Goal: Information Seeking & Learning: Learn about a topic

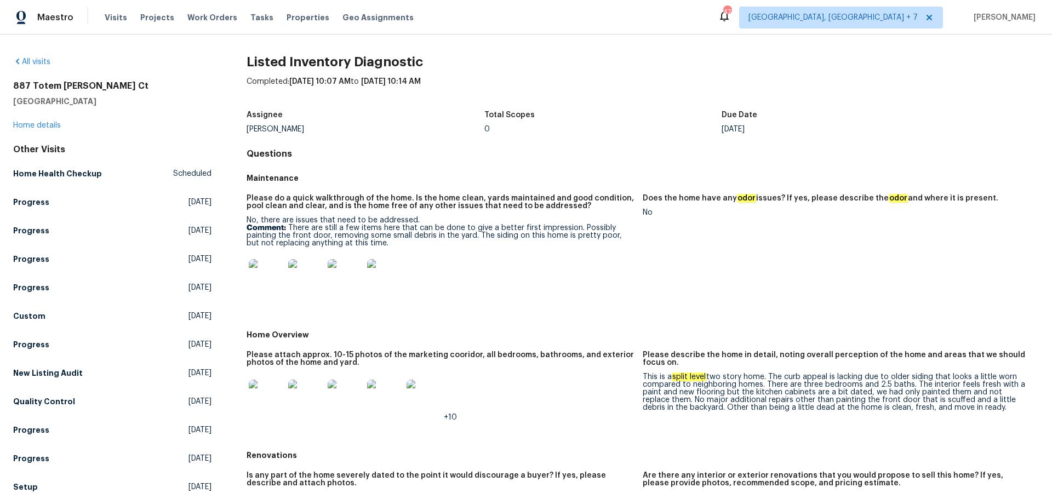
click at [271, 392] on img at bounding box center [266, 397] width 35 height 35
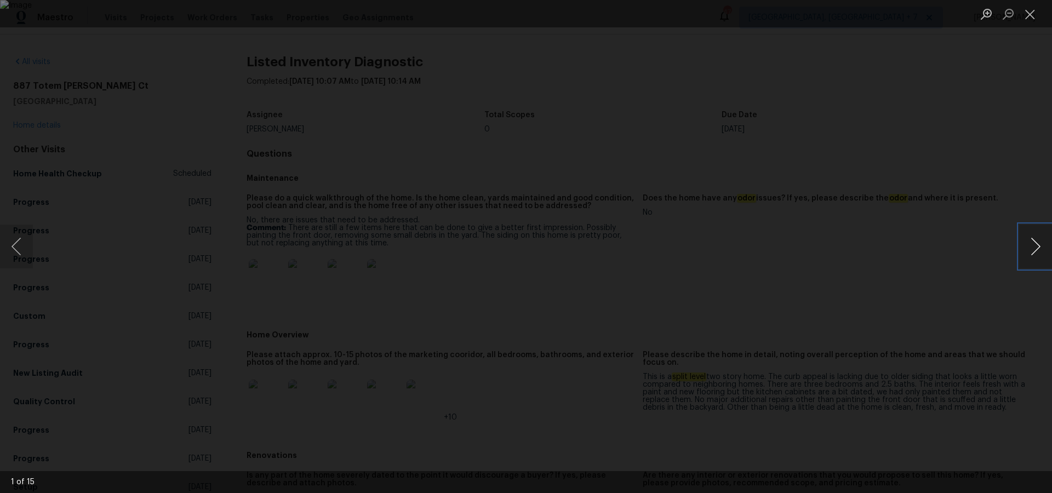
click at [1033, 243] on button "Next image" at bounding box center [1035, 247] width 33 height 44
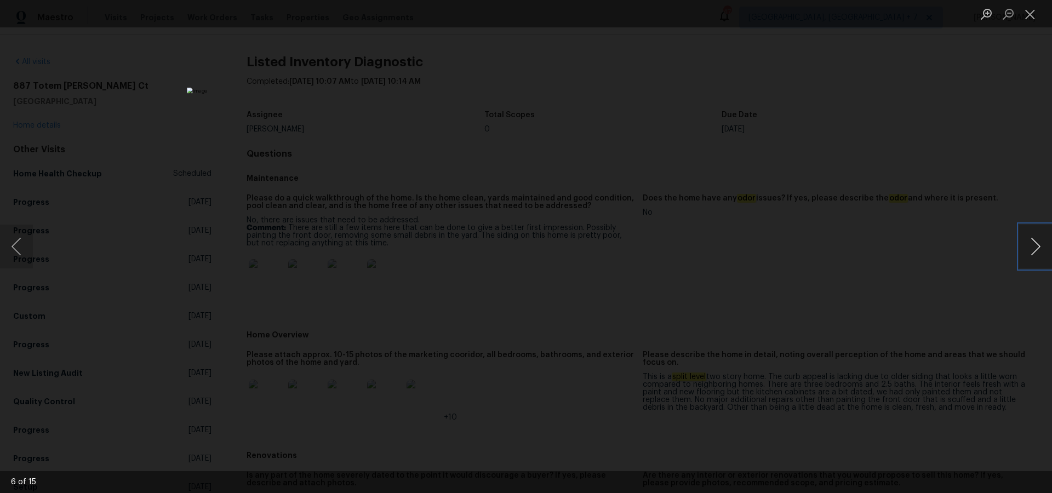
click at [1033, 243] on button "Next image" at bounding box center [1035, 247] width 33 height 44
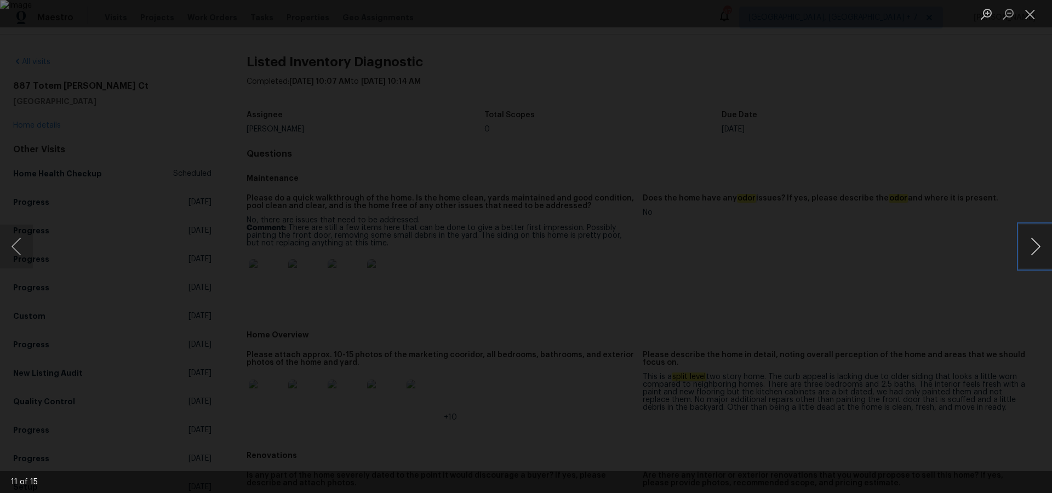
click at [1033, 243] on button "Next image" at bounding box center [1035, 247] width 33 height 44
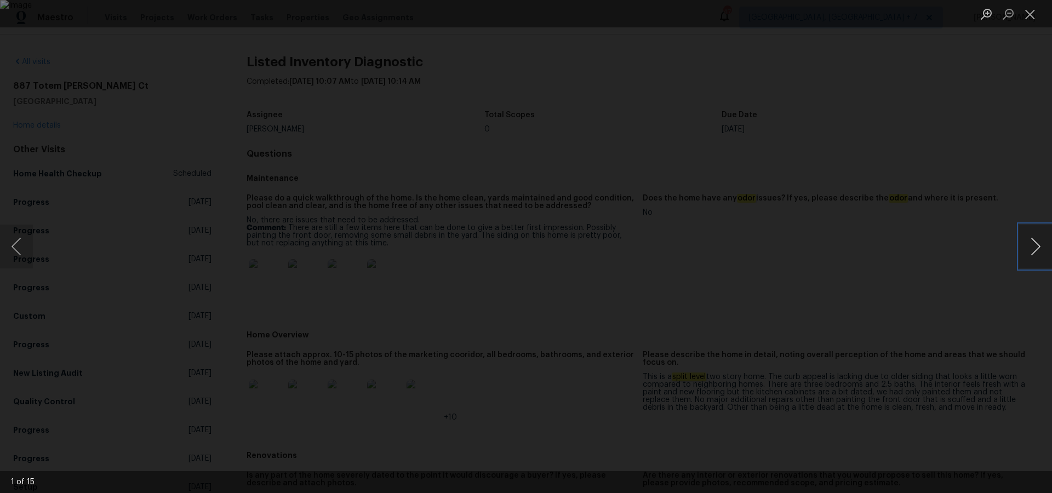
click at [1033, 243] on button "Next image" at bounding box center [1035, 247] width 33 height 44
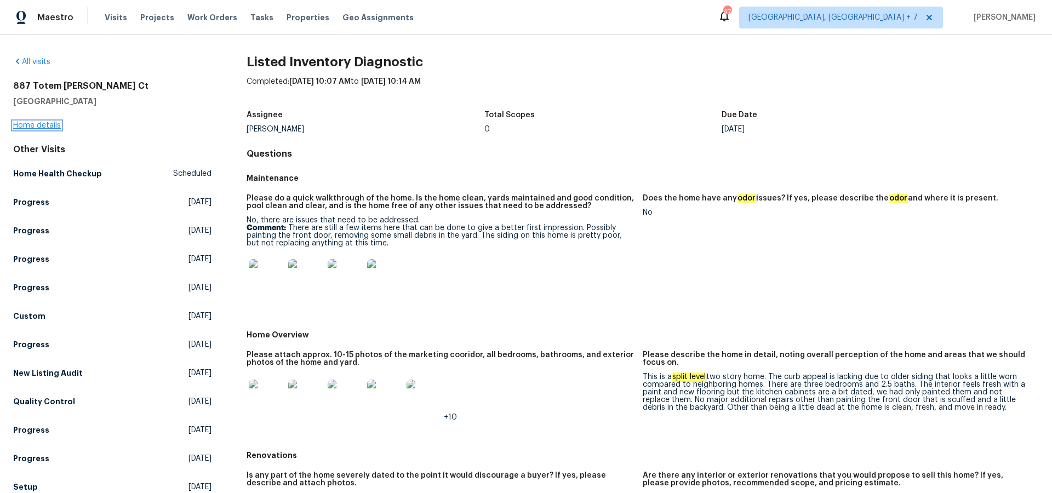
click at [47, 124] on link "Home details" at bounding box center [37, 126] width 48 height 8
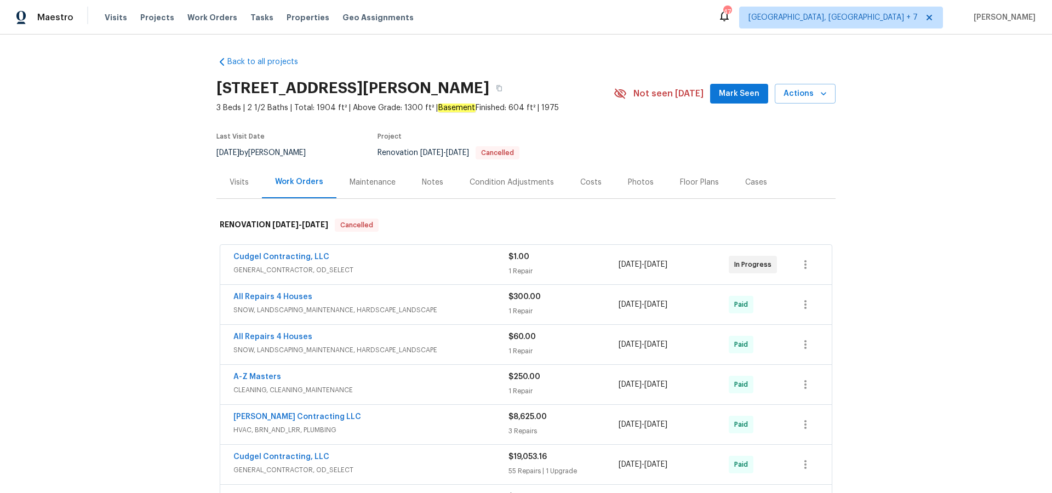
click at [239, 181] on div "Visits" at bounding box center [239, 182] width 19 height 11
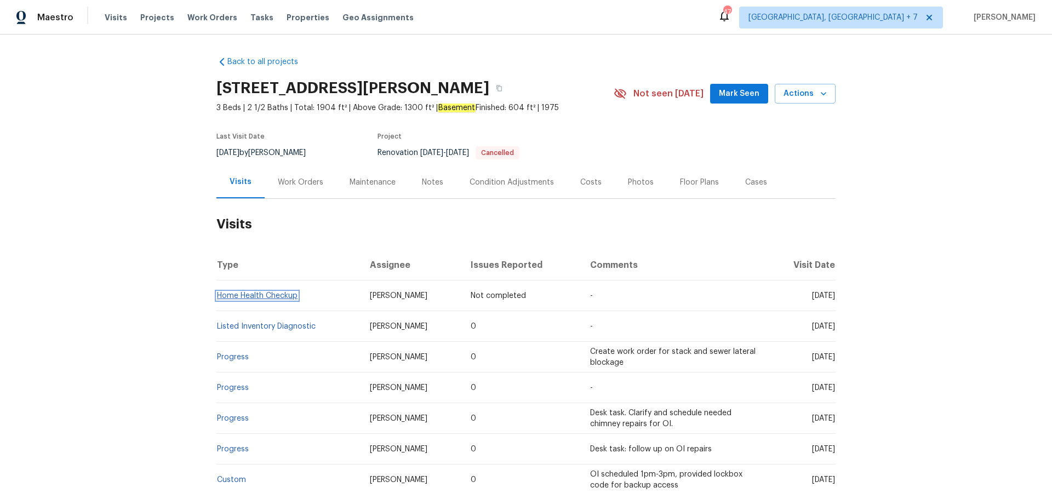
click at [286, 296] on link "Home Health Checkup" at bounding box center [257, 296] width 81 height 8
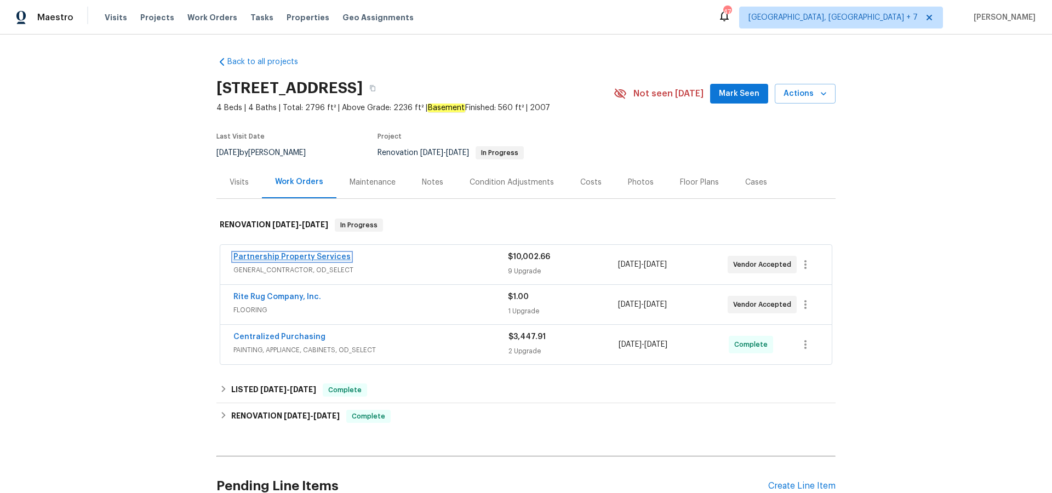
click at [308, 258] on link "Partnership Property Services" at bounding box center [291, 257] width 117 height 8
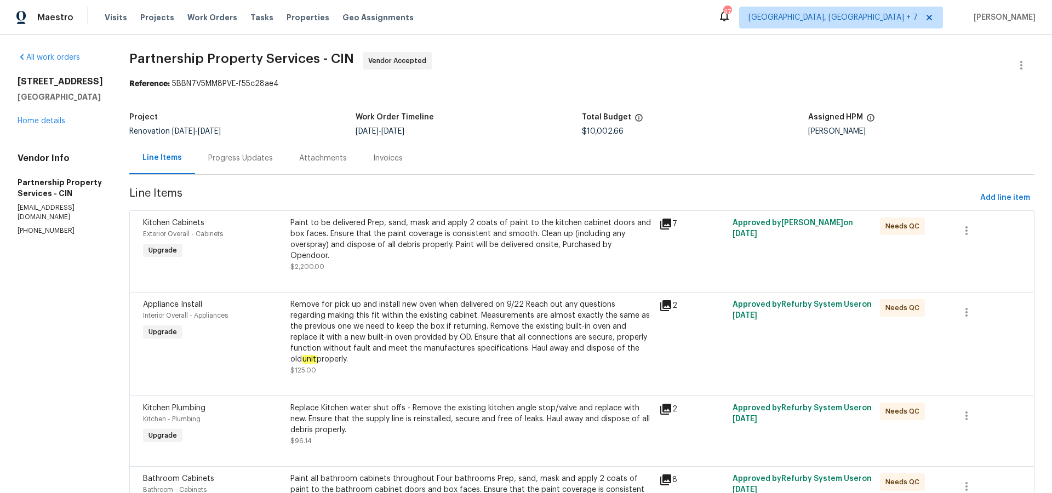
click at [672, 218] on icon at bounding box center [665, 224] width 13 height 13
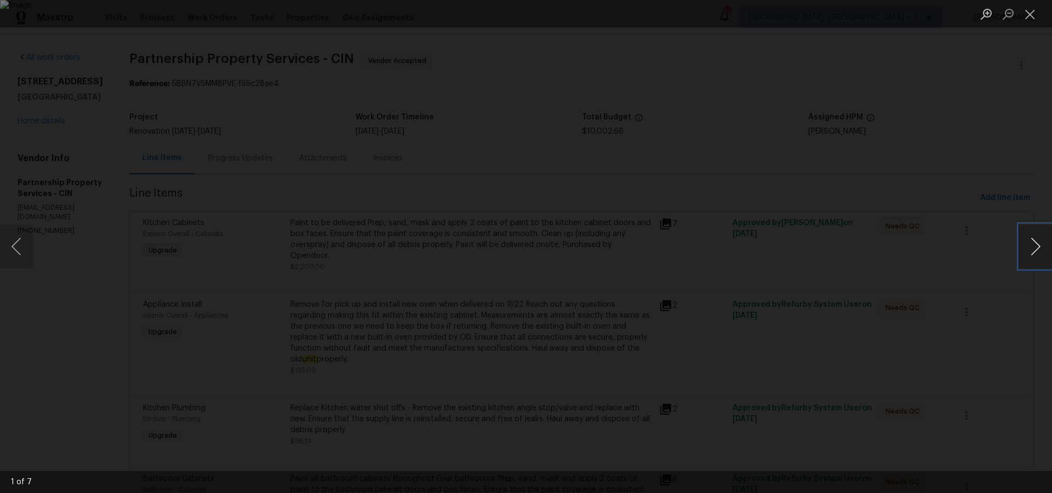
click at [1039, 244] on button "Next image" at bounding box center [1035, 247] width 33 height 44
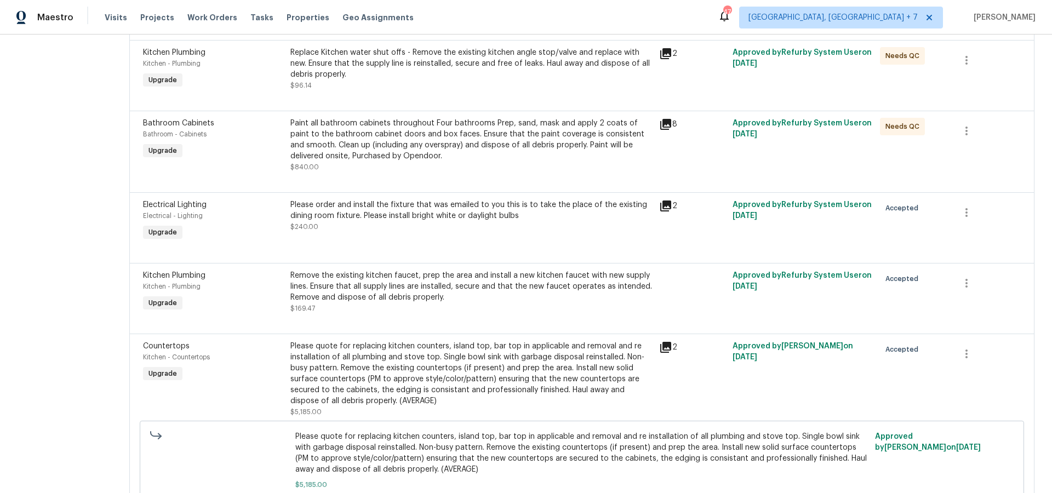
scroll to position [357, 0]
click at [672, 347] on icon at bounding box center [665, 346] width 13 height 13
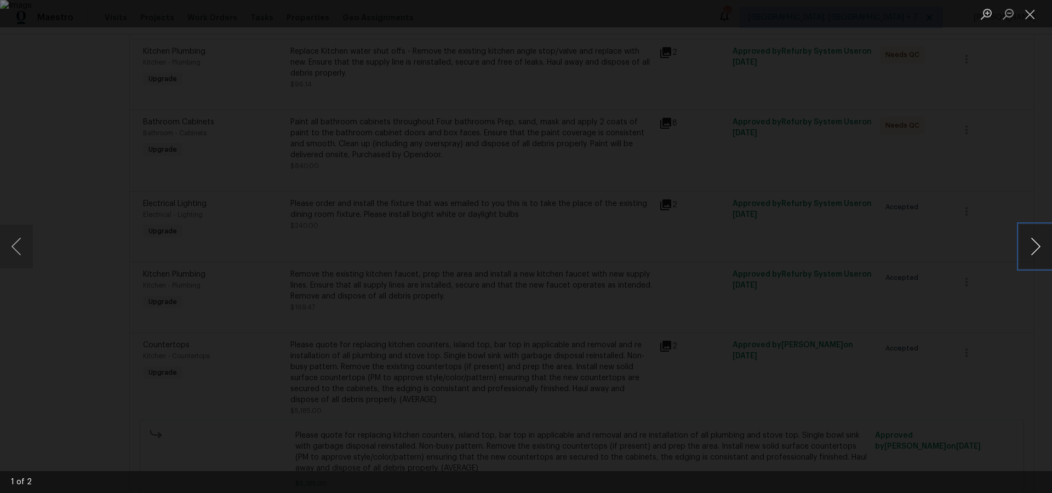
click at [1045, 244] on button "Next image" at bounding box center [1035, 247] width 33 height 44
click at [633, 265] on img "Lightbox" at bounding box center [526, 246] width 1052 height 493
click at [606, 261] on img "Lightbox" at bounding box center [526, 246] width 1052 height 493
click at [1030, 13] on button "Close lightbox" at bounding box center [1030, 13] width 22 height 19
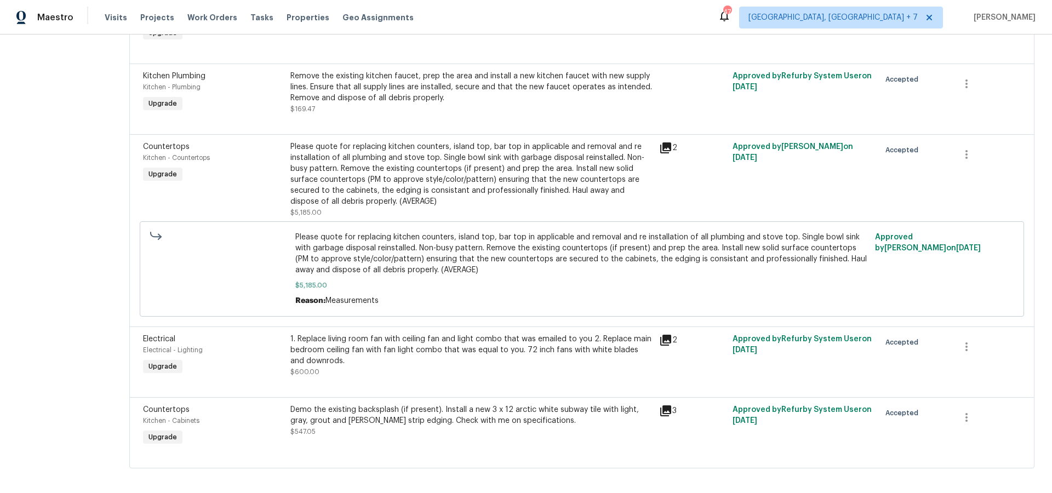
scroll to position [562, 0]
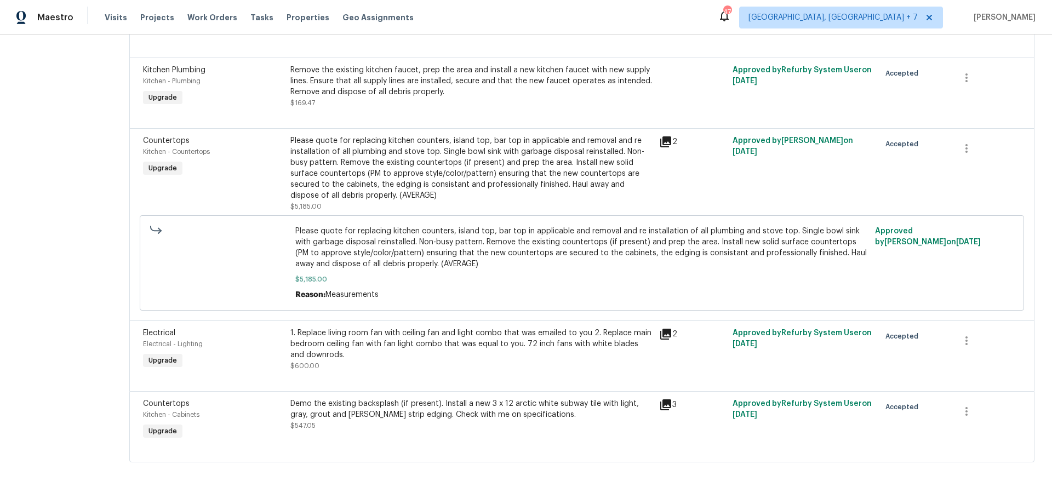
click at [672, 337] on icon at bounding box center [665, 334] width 13 height 13
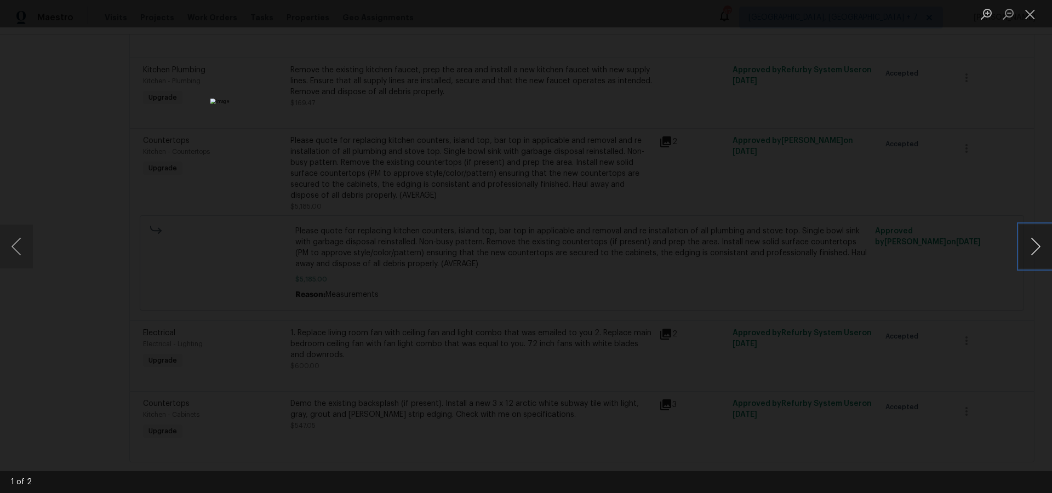
click at [1032, 242] on button "Next image" at bounding box center [1035, 247] width 33 height 44
click at [1025, 17] on button "Close lightbox" at bounding box center [1030, 13] width 22 height 19
